Goal: Task Accomplishment & Management: Manage account settings

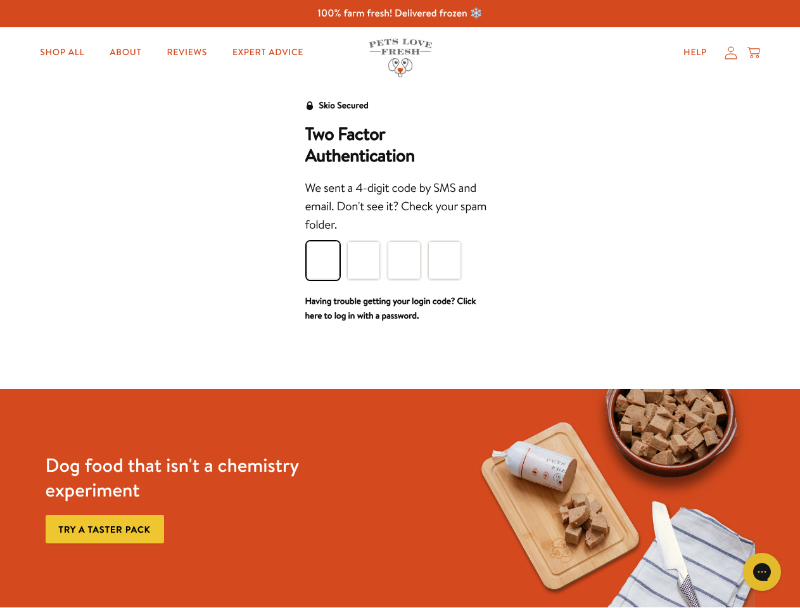
click at [399, 233] on div "We sent a 4-digit code by SMS and email. Don't see it? Check your spam folder." at bounding box center [400, 207] width 190 height 56
click at [762, 572] on icon "Open gorgias live chat" at bounding box center [761, 571] width 12 height 12
